Goal: Task Accomplishment & Management: Use online tool/utility

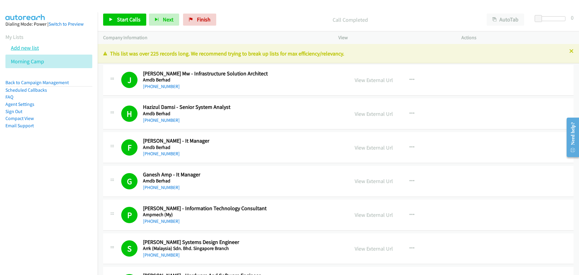
scroll to position [6914, 0]
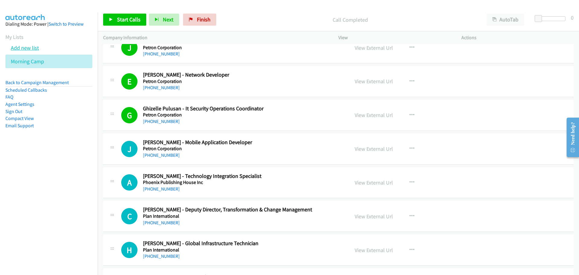
click at [30, 48] on link "Add new list" at bounding box center [25, 47] width 28 height 7
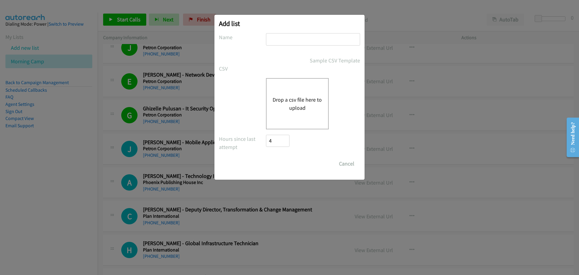
click at [289, 41] on input "text" at bounding box center [313, 39] width 94 height 12
type input "Afternoon Shift"
click at [283, 93] on div "Drop a csv file here to upload" at bounding box center [297, 103] width 63 height 51
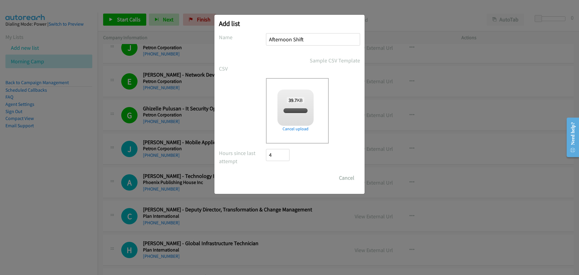
checkbox input "true"
click at [286, 178] on input "Save List" at bounding box center [282, 178] width 32 height 12
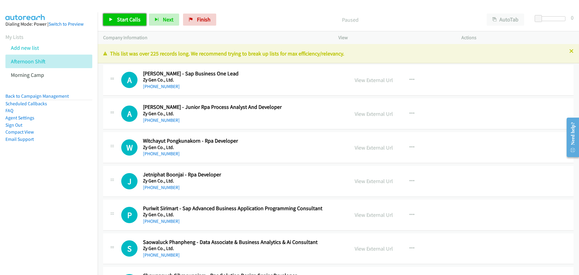
click at [120, 24] on link "Start Calls" at bounding box center [124, 20] width 43 height 12
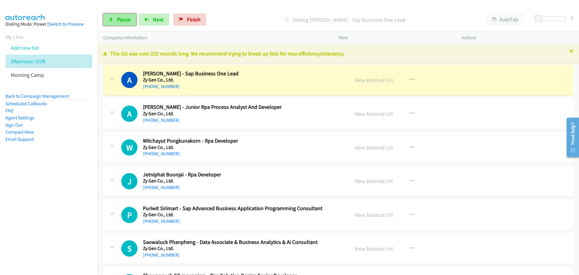
click at [114, 19] on link "Pause" at bounding box center [119, 20] width 33 height 12
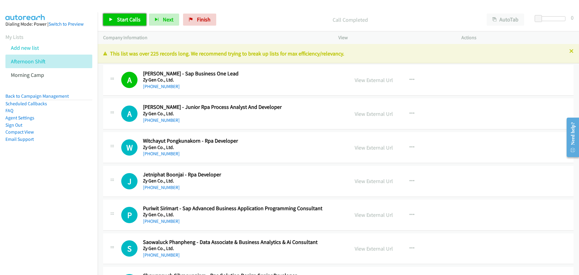
click at [136, 18] on span "Start Calls" at bounding box center [129, 19] width 24 height 7
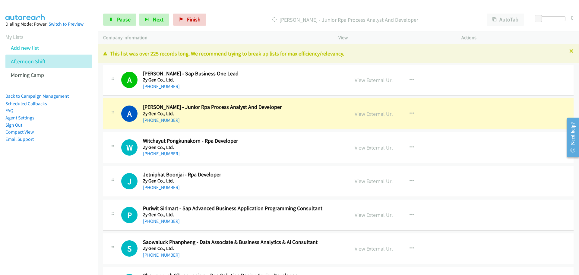
click at [113, 13] on div "Start Calls Pause Next Finish [PERSON_NAME] - Junior Rpa Process Analyst And De…" at bounding box center [339, 19] width 482 height 23
click at [120, 19] on span "Pause" at bounding box center [124, 19] width 14 height 7
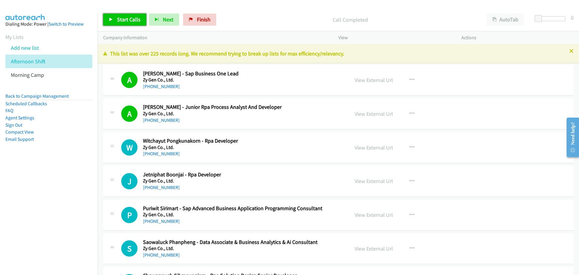
drag, startPoint x: 120, startPoint y: 16, endPoint x: 180, endPoint y: 61, distance: 74.3
click at [120, 16] on span "Start Calls" at bounding box center [129, 19] width 24 height 7
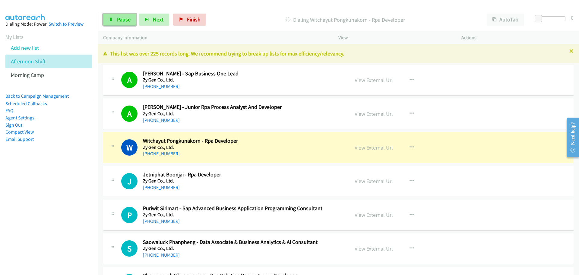
click at [123, 19] on span "Pause" at bounding box center [124, 19] width 14 height 7
drag, startPoint x: 371, startPoint y: 148, endPoint x: 406, endPoint y: 158, distance: 36.2
click at [407, 156] on div "View External Url View External Url Schedule/Manage Callback Start Calls Here R…" at bounding box center [413, 148] width 129 height 20
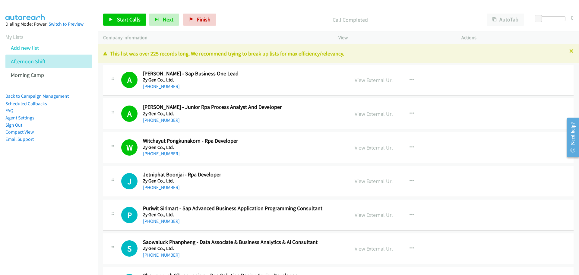
drag, startPoint x: 132, startPoint y: 28, endPoint x: 134, endPoint y: 31, distance: 3.9
click at [132, 27] on div "Start Calls Pause Next Finish Call Completed AutoTab AutoTab 0" at bounding box center [339, 19] width 482 height 23
click at [126, 18] on span "Start Calls" at bounding box center [129, 19] width 24 height 7
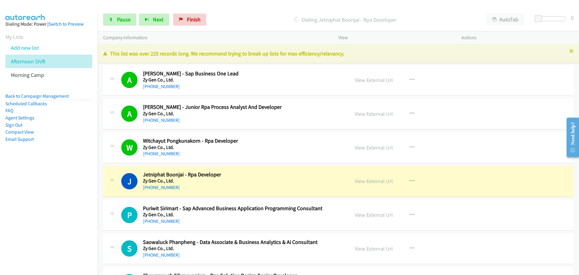
scroll to position [63, 0]
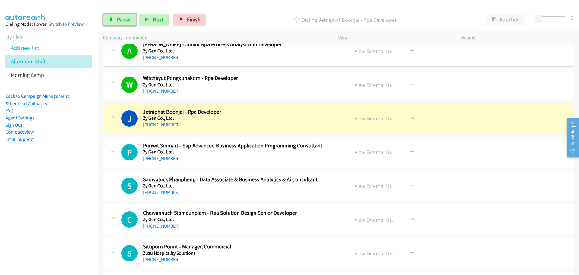
drag, startPoint x: 123, startPoint y: 21, endPoint x: 125, endPoint y: 26, distance: 5.4
click at [123, 21] on span "Pause" at bounding box center [124, 19] width 14 height 7
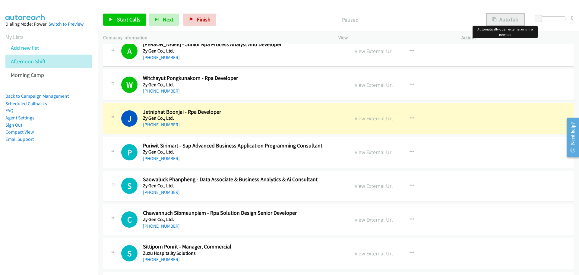
click at [505, 20] on button "AutoTab" at bounding box center [505, 20] width 37 height 12
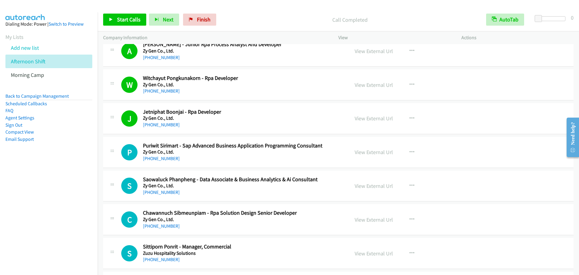
click at [115, 13] on div "Start Calls Pause Next Finish Call Completed AutoTab AutoTab 0" at bounding box center [339, 19] width 482 height 23
click at [129, 19] on span "Start Calls" at bounding box center [129, 19] width 24 height 7
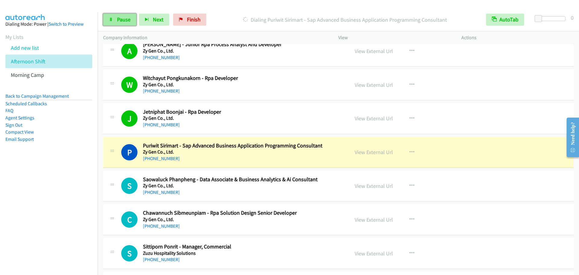
click at [129, 18] on span "Pause" at bounding box center [124, 19] width 14 height 7
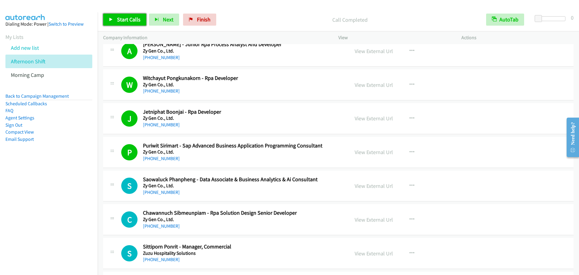
click at [116, 22] on link "Start Calls" at bounding box center [124, 20] width 43 height 12
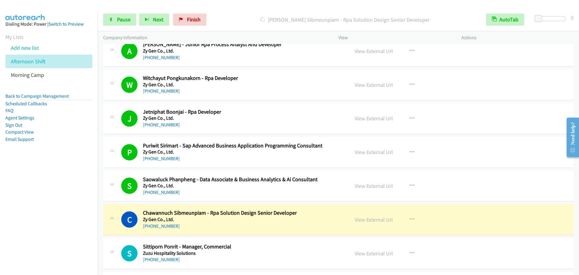
scroll to position [126, 0]
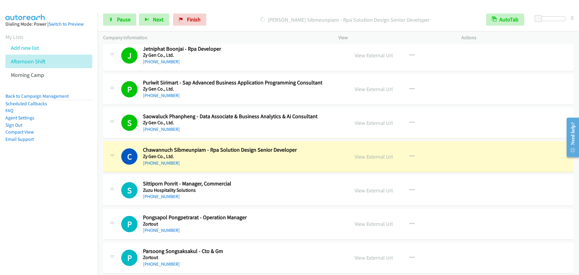
click at [242, 191] on h5 "Zuzu Hospitality Solutions" at bounding box center [242, 190] width 198 height 6
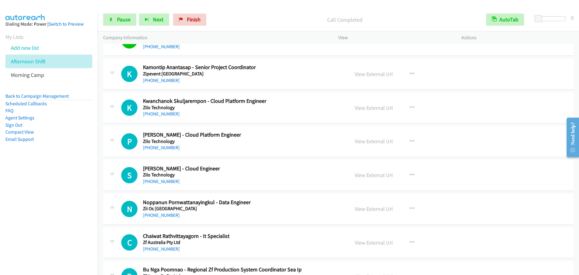
scroll to position [314, 0]
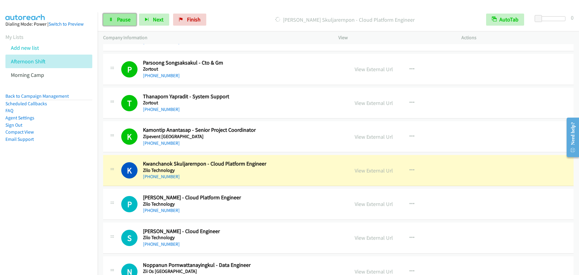
click at [122, 23] on span "Pause" at bounding box center [124, 19] width 14 height 7
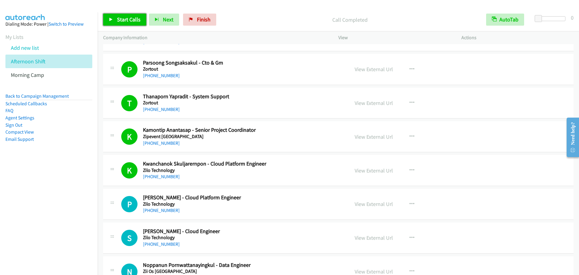
click at [119, 19] on span "Start Calls" at bounding box center [129, 19] width 24 height 7
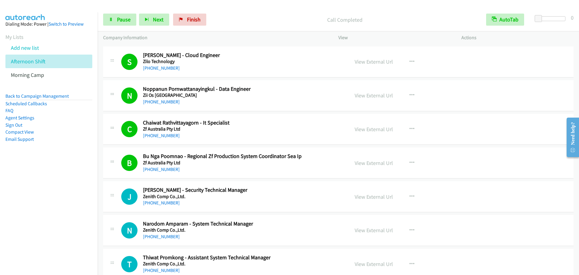
scroll to position [503, 0]
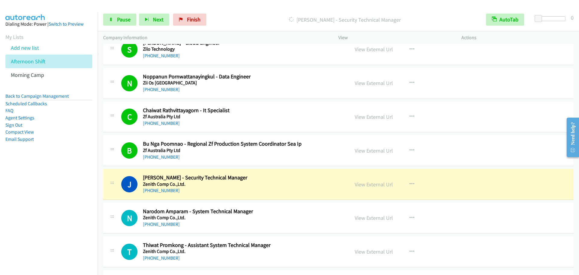
click at [317, 57] on div "[PHONE_NUMBER]" at bounding box center [242, 55] width 198 height 7
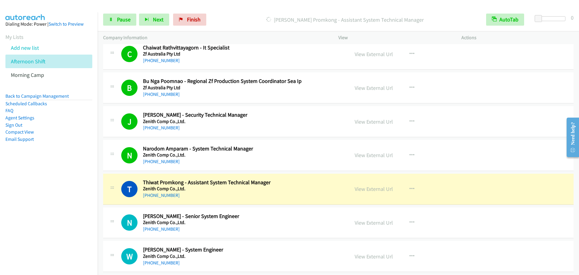
scroll to position [628, 0]
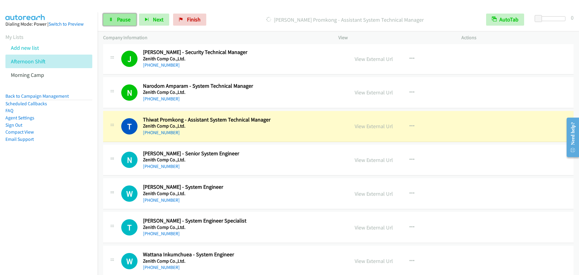
click at [111, 14] on link "Pause" at bounding box center [119, 20] width 33 height 12
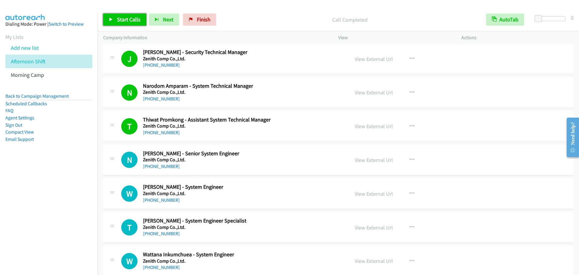
click at [129, 21] on span "Start Calls" at bounding box center [129, 19] width 24 height 7
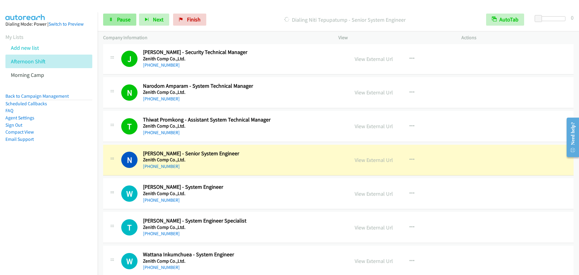
drag, startPoint x: 120, startPoint y: 132, endPoint x: 121, endPoint y: 21, distance: 110.4
click at [122, 20] on span "Pause" at bounding box center [124, 19] width 14 height 7
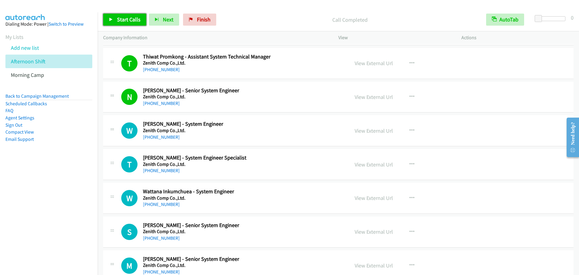
click at [114, 17] on link "Start Calls" at bounding box center [124, 20] width 43 height 12
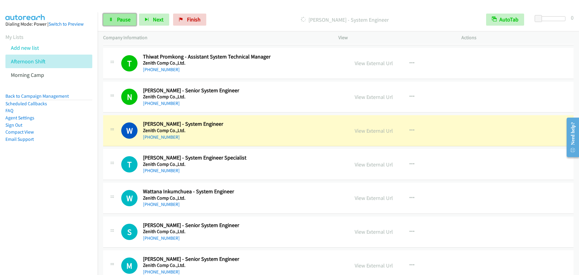
click at [128, 21] on span "Pause" at bounding box center [124, 19] width 14 height 7
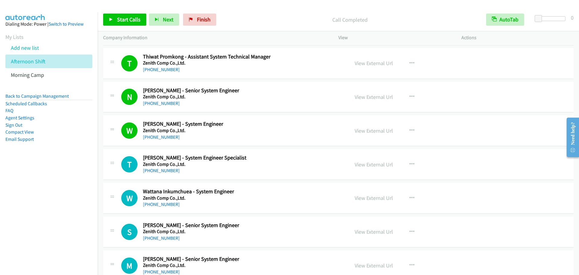
click at [328, 254] on div "M Callback Scheduled [PERSON_NAME] - Senior System Engineer Zenith Comp Co.,Ltd…" at bounding box center [338, 265] width 471 height 31
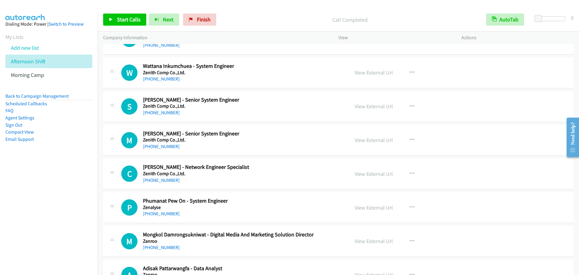
scroll to position [754, 0]
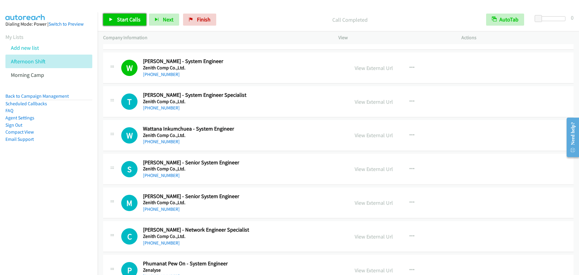
drag, startPoint x: 129, startPoint y: 21, endPoint x: 141, endPoint y: 34, distance: 17.9
click at [129, 21] on span "Start Calls" at bounding box center [129, 19] width 24 height 7
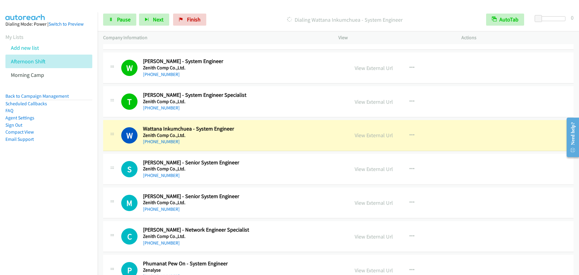
drag, startPoint x: 106, startPoint y: 141, endPoint x: 120, endPoint y: 140, distance: 13.6
click at [106, 141] on div "W Callback Scheduled Wattana Inkumchuea - System Engineer Zenith Comp Co.,Ltd. …" at bounding box center [226, 136] width 246 height 20
drag, startPoint x: 370, startPoint y: 133, endPoint x: 386, endPoint y: 142, distance: 18.2
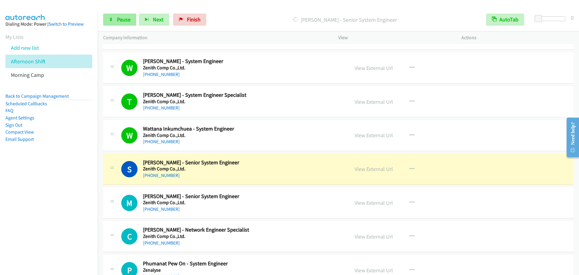
drag, startPoint x: 106, startPoint y: 134, endPoint x: 123, endPoint y: 20, distance: 115.1
click at [118, 21] on span "Pause" at bounding box center [124, 19] width 14 height 7
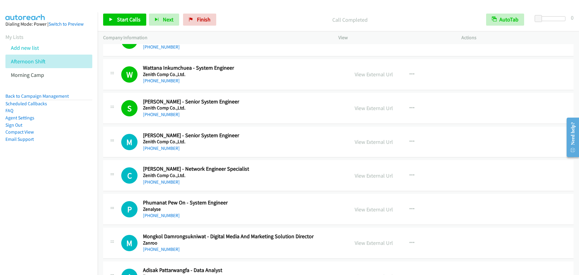
scroll to position [817, 0]
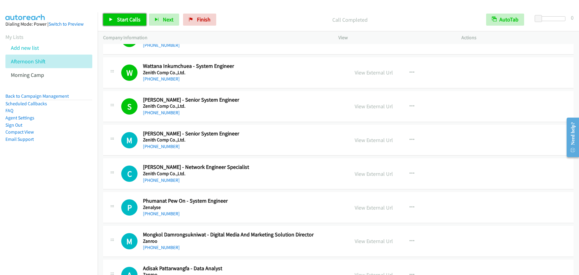
drag, startPoint x: 125, startPoint y: 15, endPoint x: 294, endPoint y: 266, distance: 302.9
click at [125, 15] on link "Start Calls" at bounding box center [124, 20] width 43 height 12
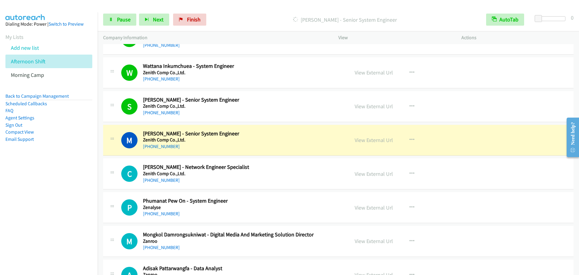
scroll to position [880, 0]
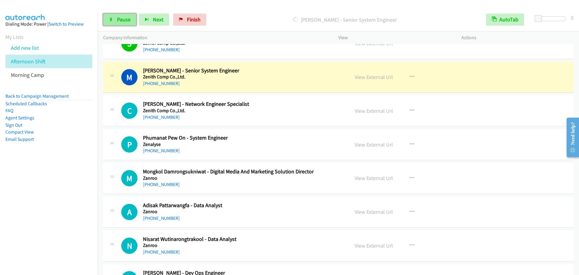
click at [119, 24] on link "Pause" at bounding box center [119, 20] width 33 height 12
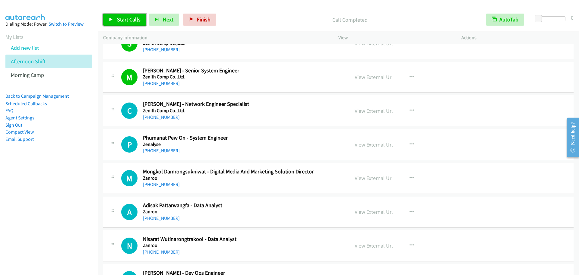
click at [137, 18] on span "Start Calls" at bounding box center [129, 19] width 24 height 7
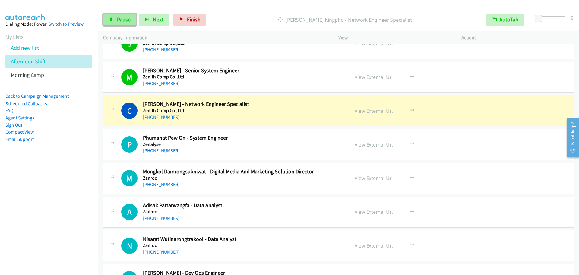
click at [112, 21] on icon at bounding box center [111, 20] width 4 height 4
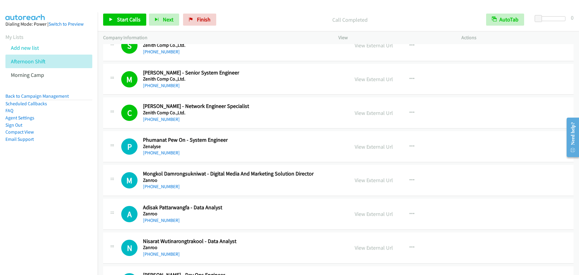
scroll to position [754, 0]
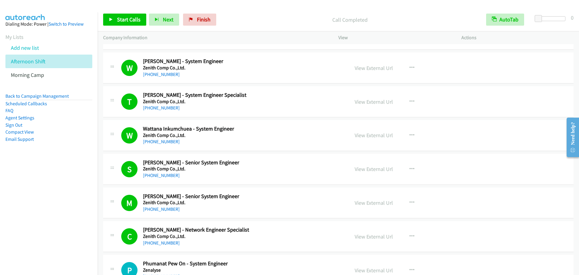
click at [121, 12] on div "Start Calls Pause Next Finish Call Completed AutoTab AutoTab 0" at bounding box center [339, 19] width 482 height 23
click at [124, 15] on link "Start Calls" at bounding box center [124, 20] width 43 height 12
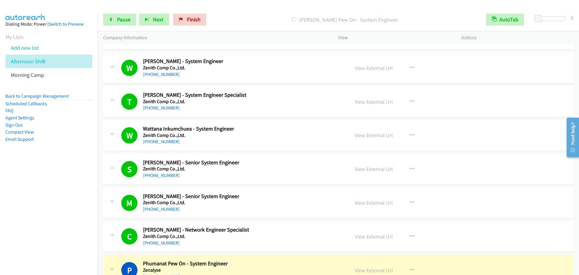
scroll to position [943, 0]
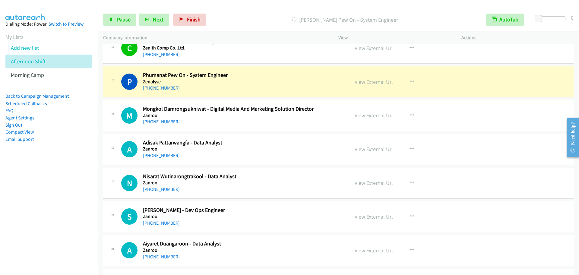
click at [111, 98] on td "P Callback Scheduled Phumanat Pew On - System Engineer Zenalyse [GEOGRAPHIC_DAT…" at bounding box center [339, 82] width 482 height 34
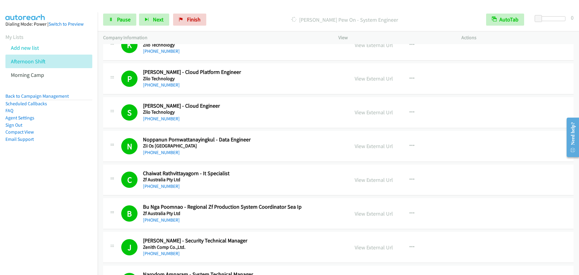
scroll to position [314, 0]
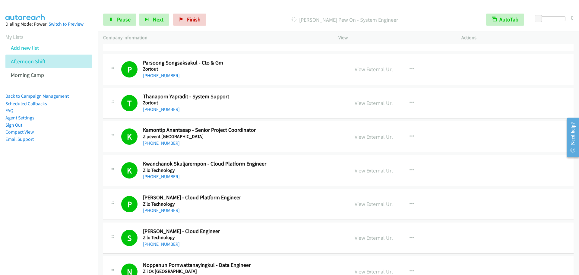
drag, startPoint x: 252, startPoint y: 197, endPoint x: 134, endPoint y: 58, distance: 182.1
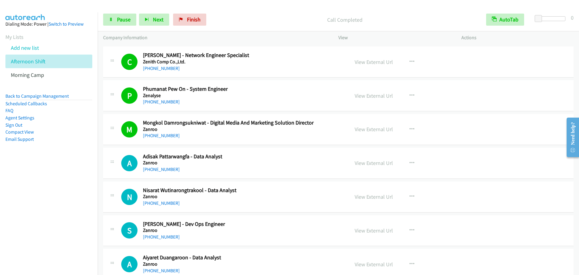
scroll to position [980, 0]
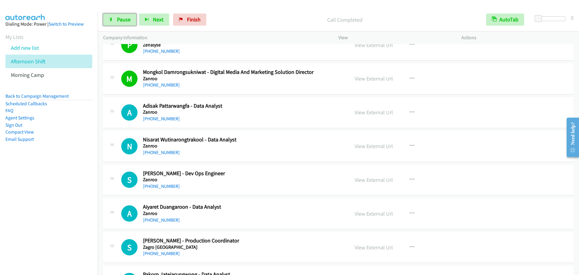
click at [121, 20] on span "Pause" at bounding box center [124, 19] width 14 height 7
click at [129, 18] on span "Start Calls" at bounding box center [129, 19] width 24 height 7
drag, startPoint x: 458, startPoint y: 254, endPoint x: 470, endPoint y: 261, distance: 13.5
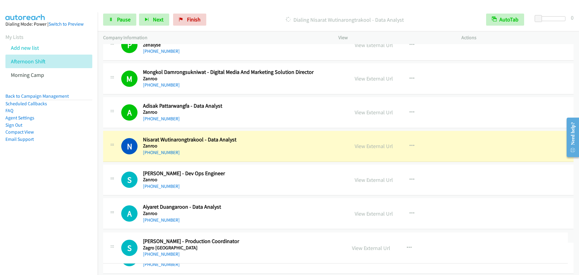
drag, startPoint x: 470, startPoint y: 261, endPoint x: 547, endPoint y: 289, distance: 82.0
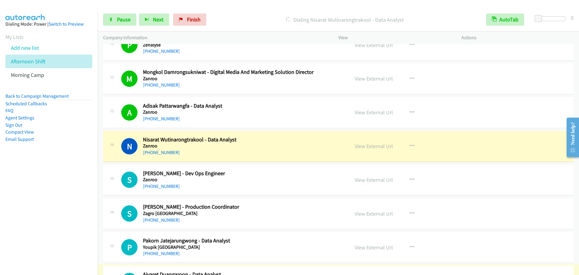
scroll to position [986, 0]
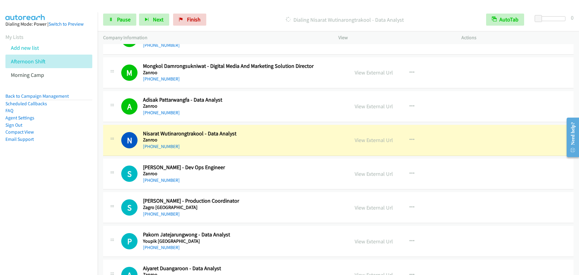
click at [226, 142] on h5 "Zanroo" at bounding box center [242, 140] width 198 height 6
click at [128, 19] on span "Pause" at bounding box center [124, 19] width 14 height 7
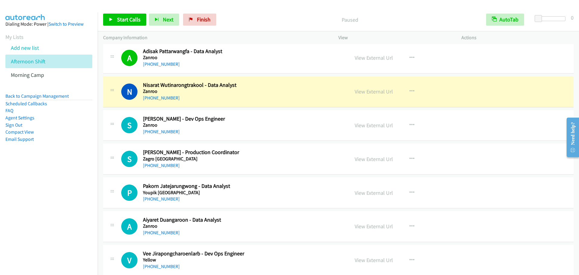
scroll to position [1048, 0]
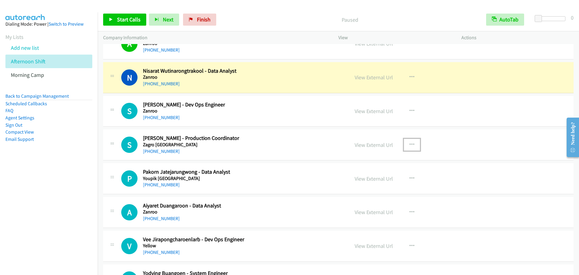
click at [412, 144] on button "button" at bounding box center [412, 145] width 16 height 12
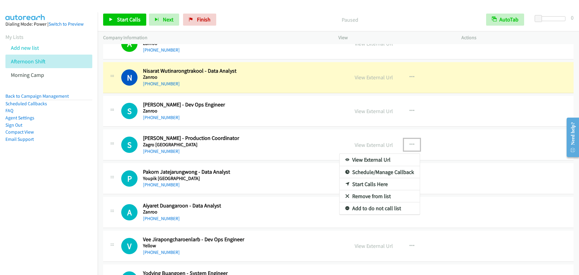
drag, startPoint x: 367, startPoint y: 196, endPoint x: 364, endPoint y: 190, distance: 7.3
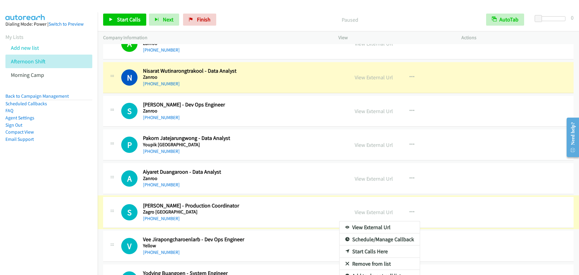
click at [410, 212] on div at bounding box center [289, 137] width 579 height 275
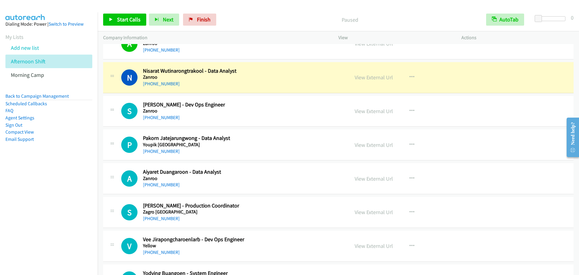
scroll to position [1111, 0]
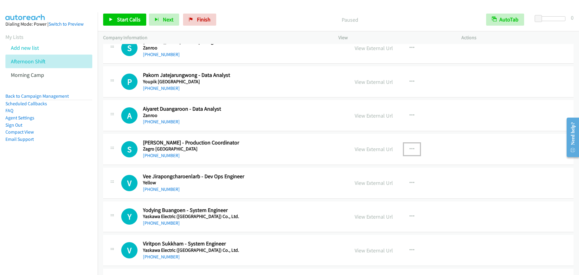
click at [410, 150] on icon "button" at bounding box center [412, 149] width 5 height 5
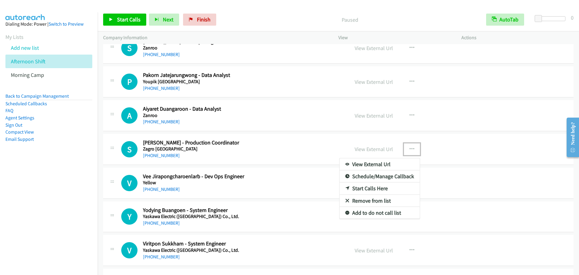
click at [384, 198] on link "Remove from list" at bounding box center [380, 201] width 80 height 12
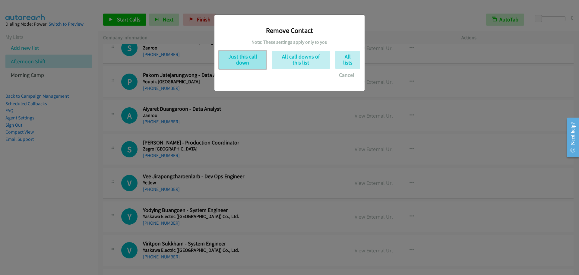
click at [235, 57] on button "Just this call down" at bounding box center [242, 60] width 47 height 18
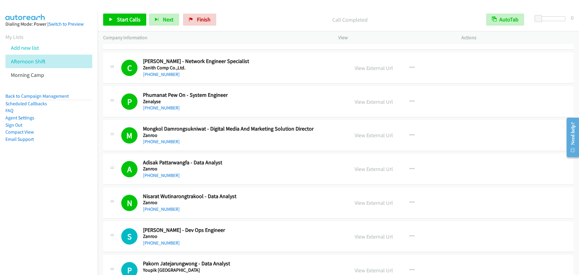
scroll to position [986, 0]
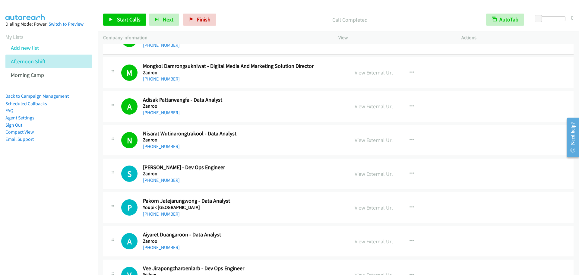
click at [124, 12] on div "Start Calls Pause Next Finish Call Completed AutoTab AutoTab 0" at bounding box center [339, 19] width 482 height 23
drag, startPoint x: 127, startPoint y: 18, endPoint x: 130, endPoint y: 21, distance: 4.1
click at [128, 18] on span "Start Calls" at bounding box center [129, 19] width 24 height 7
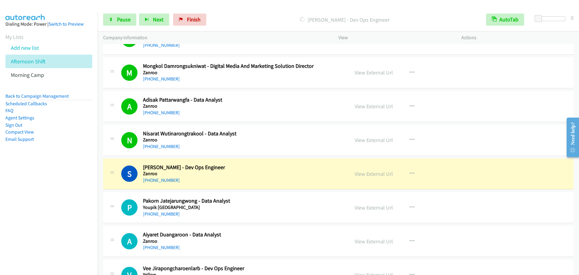
click at [116, 142] on div "N Callback Scheduled [GEOGRAPHIC_DATA] - Data Analyst [GEOGRAPHIC_DATA] [GEOGRA…" at bounding box center [226, 140] width 235 height 20
click at [116, 18] on link "Pause" at bounding box center [119, 20] width 33 height 12
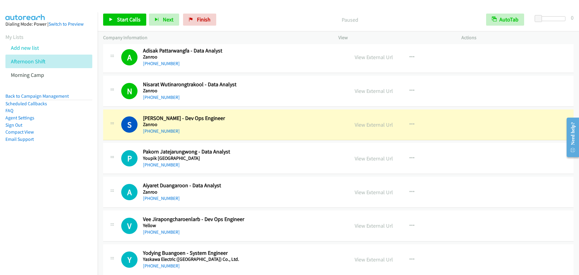
scroll to position [1048, 0]
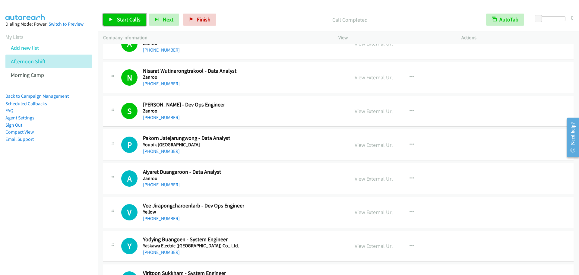
click at [113, 19] on link "Start Calls" at bounding box center [124, 20] width 43 height 12
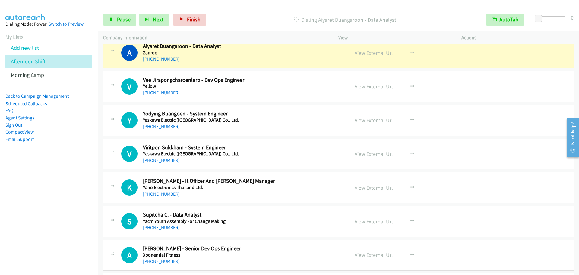
scroll to position [1111, 0]
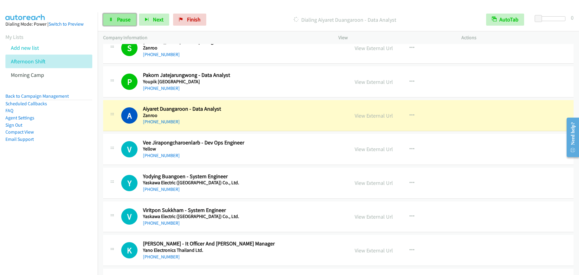
click at [123, 21] on span "Pause" at bounding box center [124, 19] width 14 height 7
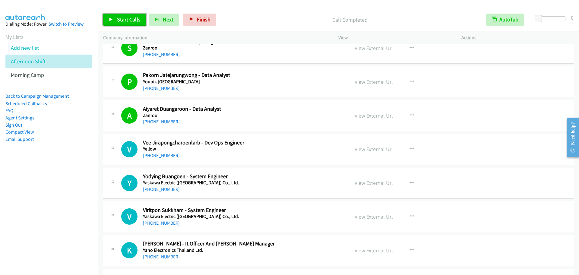
click at [109, 17] on link "Start Calls" at bounding box center [124, 20] width 43 height 12
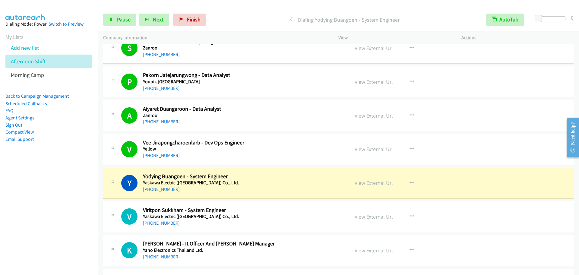
scroll to position [1174, 0]
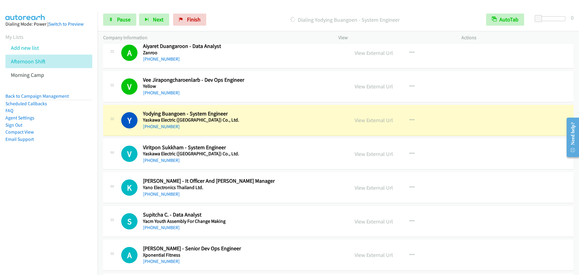
click at [114, 11] on div "Start Calls Pause Next Finish Dialing Yodying Buangoen - System Engineer AutoTa…" at bounding box center [339, 19] width 482 height 23
drag, startPoint x: 116, startPoint y: 17, endPoint x: 122, endPoint y: 22, distance: 7.1
click at [116, 18] on link "Pause" at bounding box center [119, 20] width 33 height 12
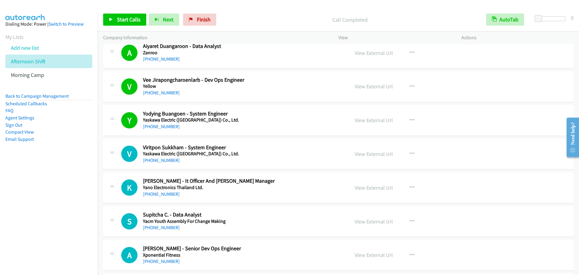
click at [135, 26] on div "Start Calls Pause Next Finish Call Completed AutoTab AutoTab 0" at bounding box center [339, 19] width 482 height 23
click at [133, 23] on link "Start Calls" at bounding box center [124, 20] width 43 height 12
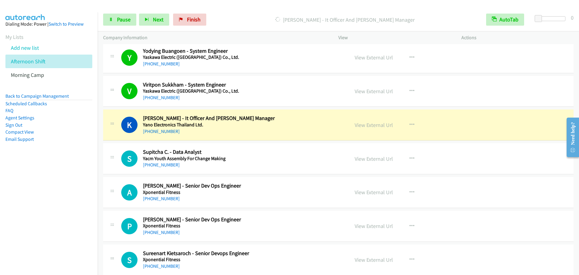
scroll to position [1300, 0]
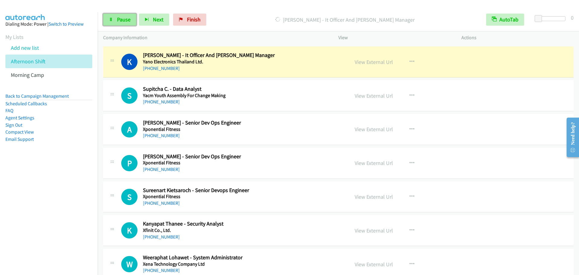
click at [125, 23] on span "Pause" at bounding box center [124, 19] width 14 height 7
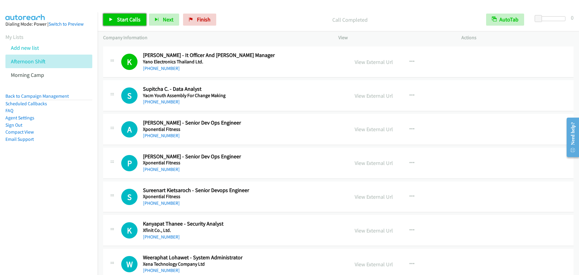
click at [122, 23] on link "Start Calls" at bounding box center [124, 20] width 43 height 12
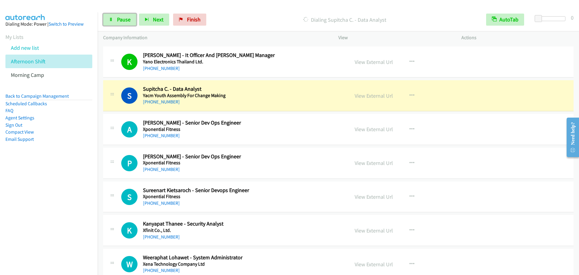
click at [122, 18] on span "Pause" at bounding box center [124, 19] width 14 height 7
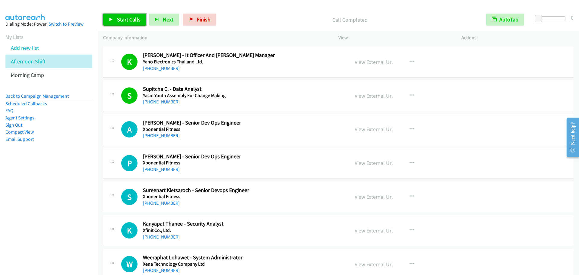
drag, startPoint x: 129, startPoint y: 22, endPoint x: 393, endPoint y: 274, distance: 365.1
click at [129, 22] on span "Start Calls" at bounding box center [129, 19] width 24 height 7
drag, startPoint x: 120, startPoint y: 11, endPoint x: 121, endPoint y: 17, distance: 7.0
click at [120, 11] on div "Start Calls Pause Next Finish Call Completed AutoTab AutoTab 0" at bounding box center [339, 19] width 482 height 23
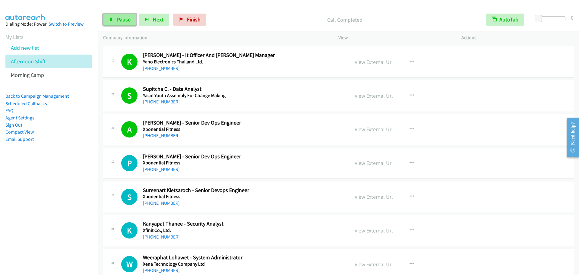
click at [121, 17] on span "Pause" at bounding box center [124, 19] width 14 height 7
click at [115, 19] on link "Start Calls" at bounding box center [124, 20] width 43 height 12
click at [124, 14] on link "Pause" at bounding box center [119, 20] width 33 height 12
click at [124, 15] on link "Pause" at bounding box center [119, 20] width 33 height 12
